Goal: Task Accomplishment & Management: Manage account settings

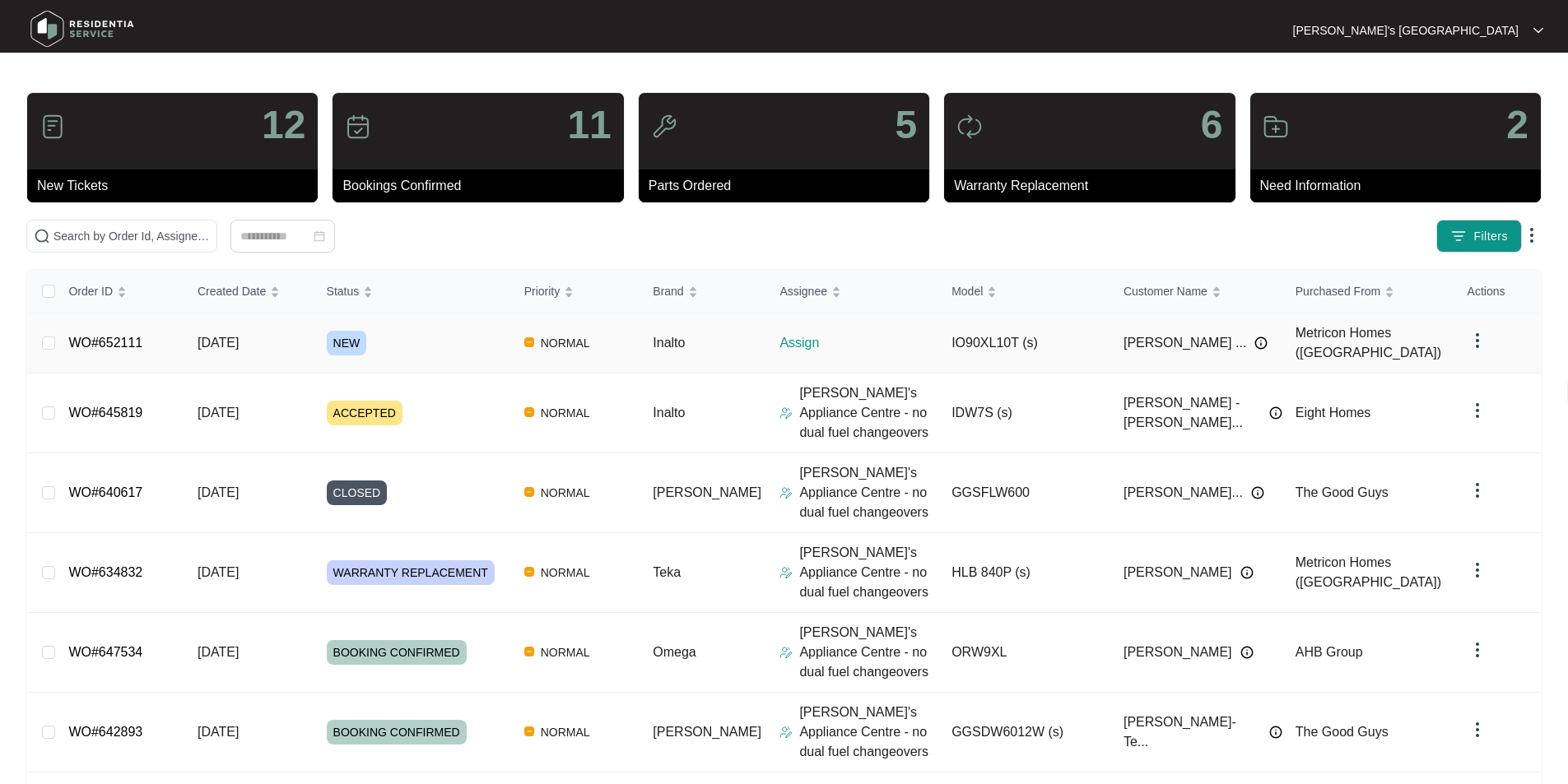
click at [101, 336] on link "WO#652111" at bounding box center [105, 343] width 74 height 14
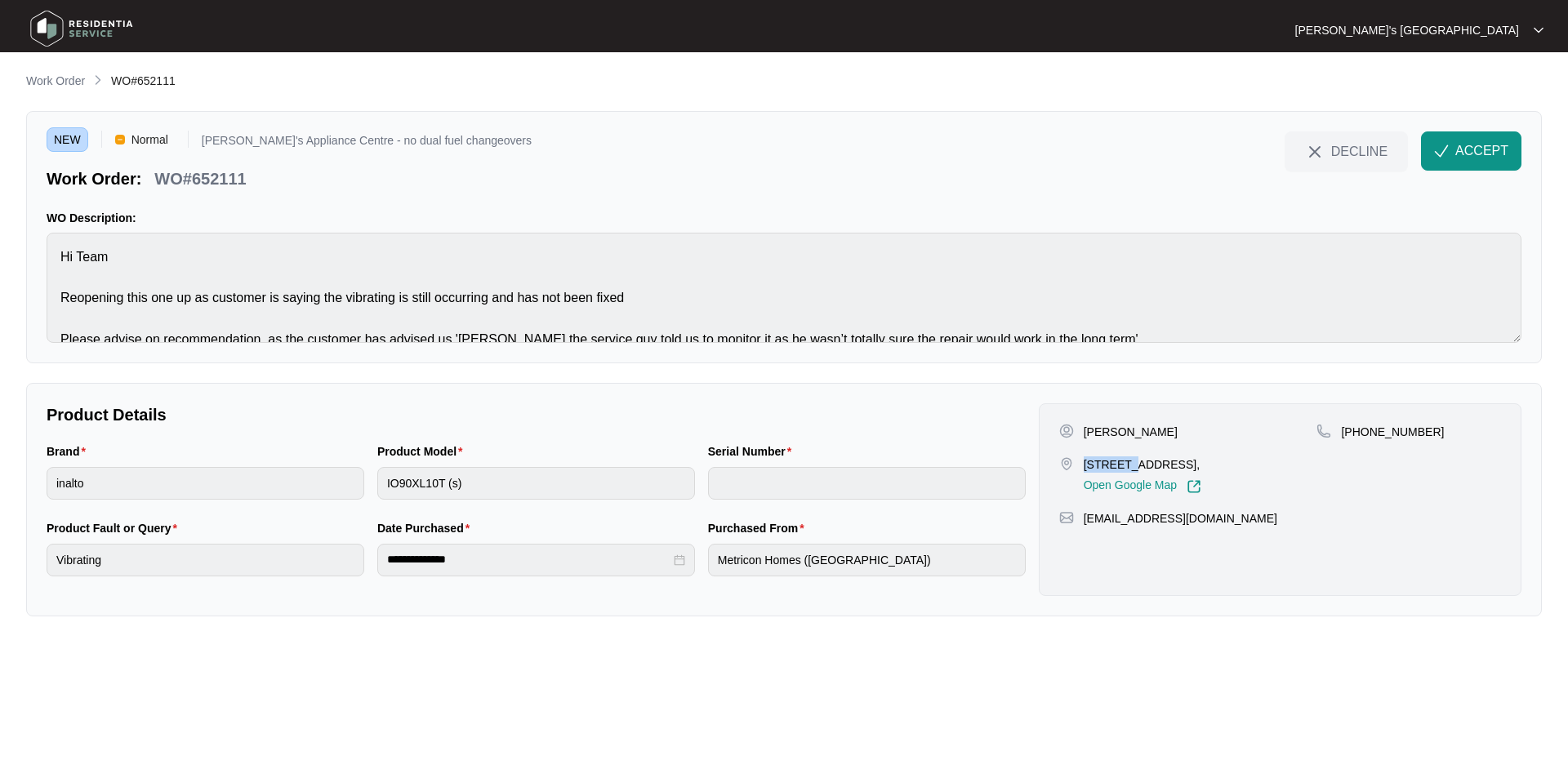
drag, startPoint x: 1086, startPoint y: 461, endPoint x: 1139, endPoint y: 461, distance: 53.0
click at [1139, 461] on p "17 CALADENIA STREET, TEESDALE, VIC, 3328," at bounding box center [1143, 464] width 118 height 16
copy p "17 CALAD"
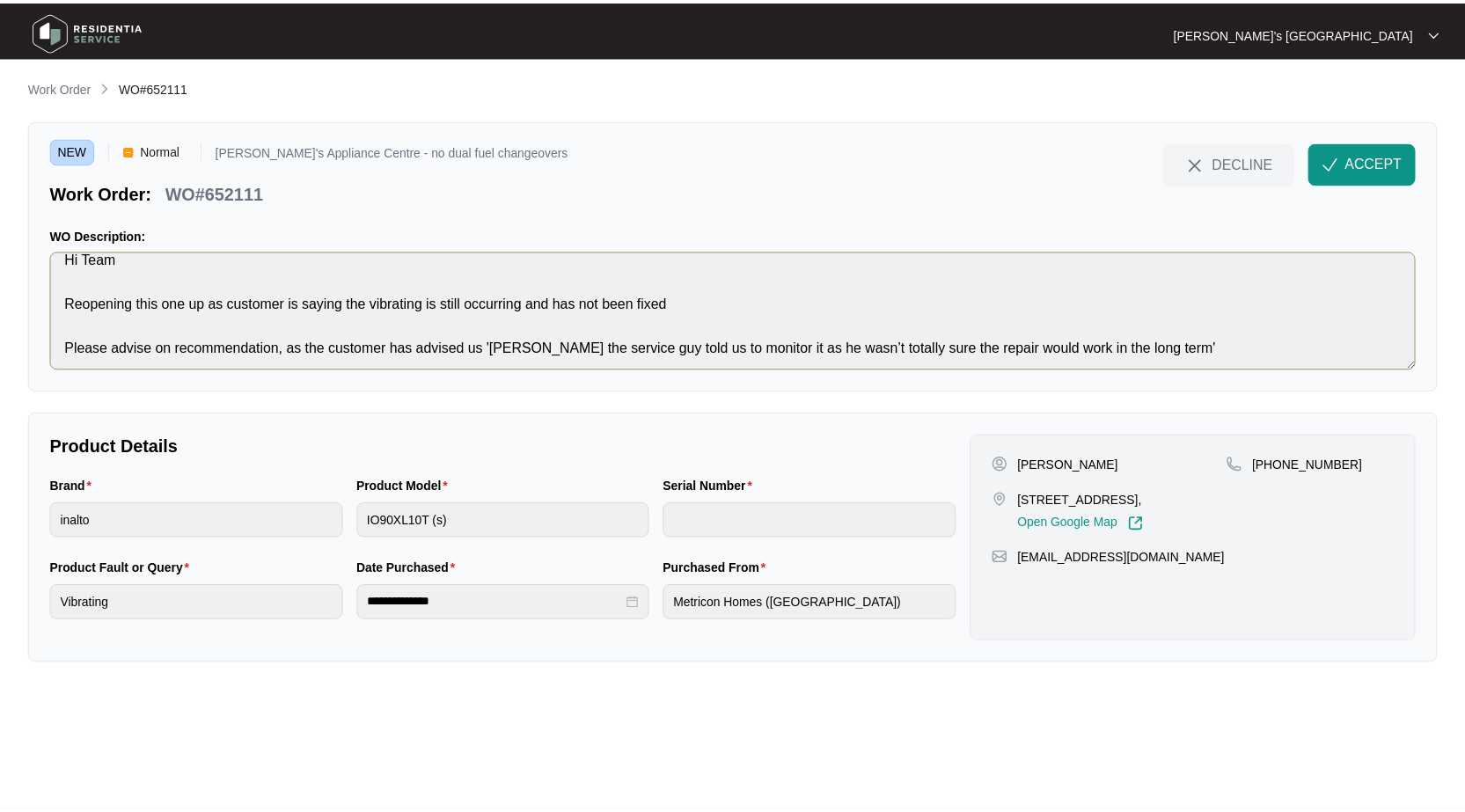
scroll to position [22, 0]
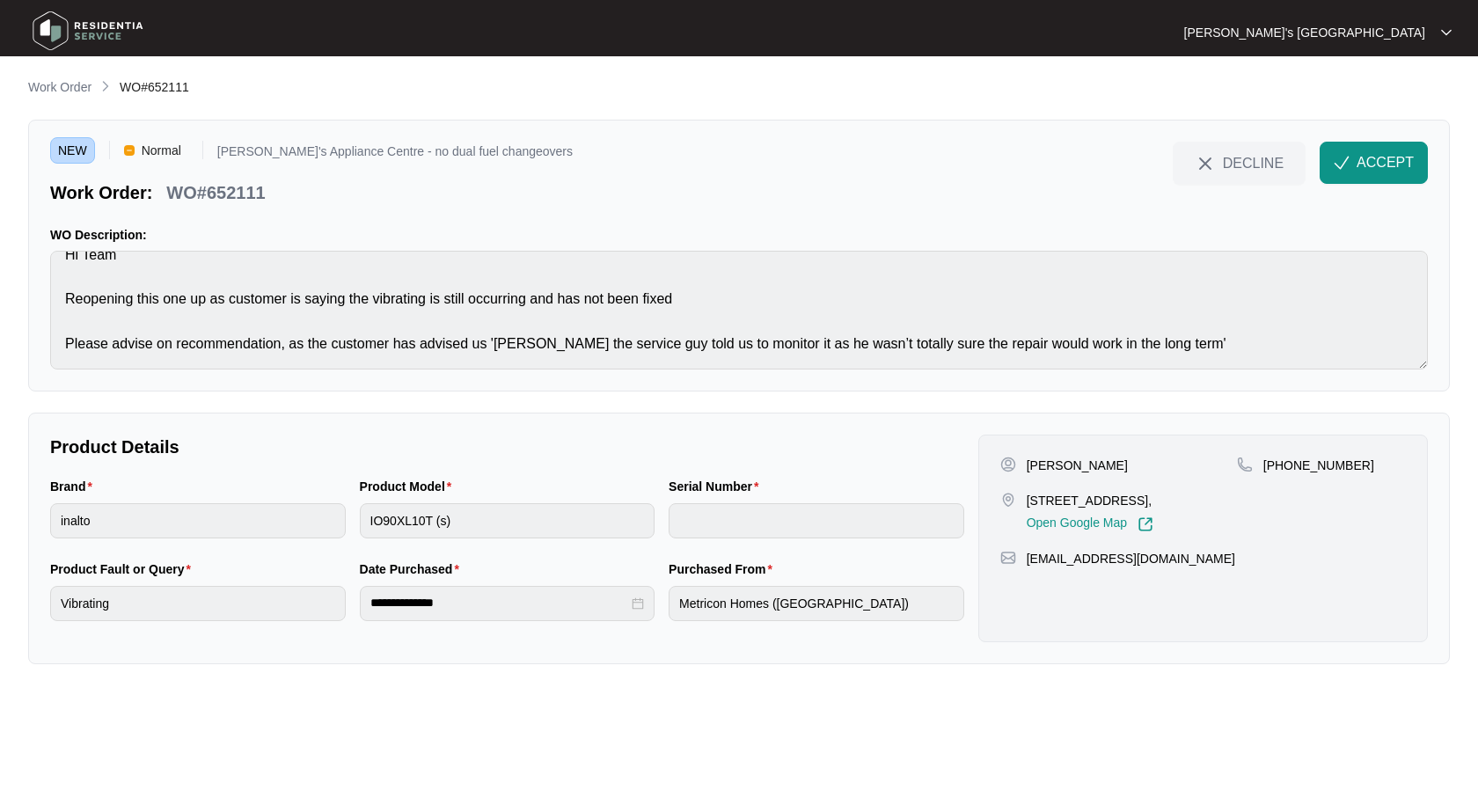
click at [1356, 161] on button "ACCEPT" at bounding box center [1374, 163] width 108 height 42
